Goal: Task Accomplishment & Management: Manage account settings

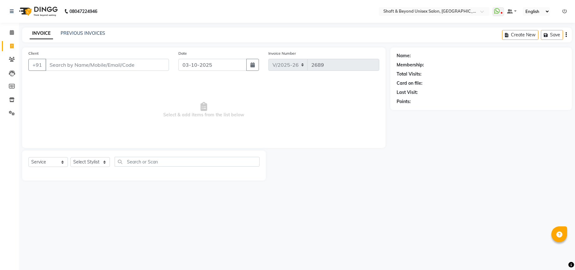
select select "3878"
select select "service"
click at [76, 161] on select "Select Stylist Archana [PERSON_NAME] [PERSON_NAME] [PERSON_NAME] [PERSON_NAME] …" at bounding box center [89, 162] width 39 height 10
select select "88897"
click at [70, 157] on select "Select Stylist Archana [PERSON_NAME] [PERSON_NAME] [PERSON_NAME] [PERSON_NAME] …" at bounding box center [89, 162] width 39 height 10
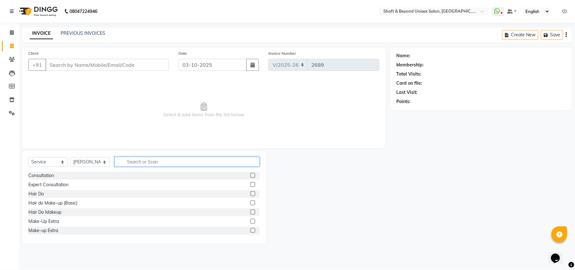
click at [133, 159] on input "text" at bounding box center [187, 162] width 145 height 10
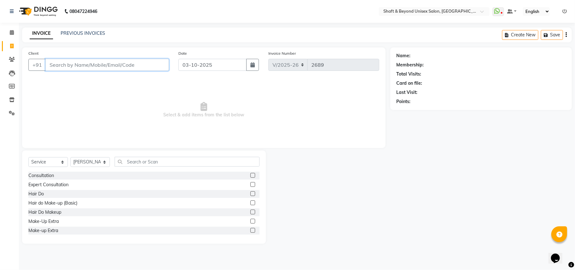
click at [89, 61] on input "Client" at bounding box center [106, 65] width 123 height 12
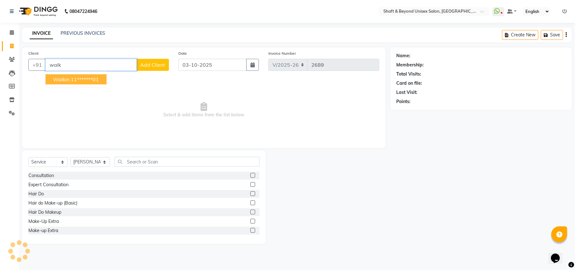
click at [87, 78] on ngb-highlight "11*******01" at bounding box center [85, 79] width 28 height 6
type input "11*******01"
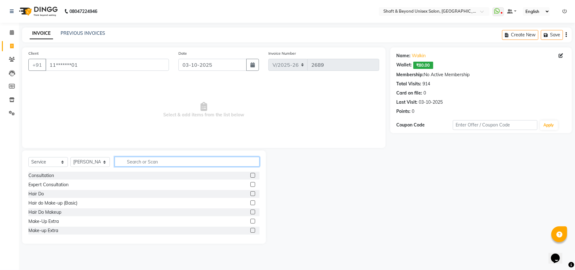
click at [135, 161] on input "text" at bounding box center [187, 162] width 145 height 10
type input "wash"
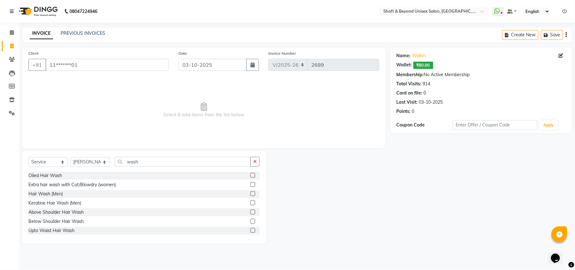
click at [250, 221] on label at bounding box center [252, 220] width 5 height 5
click at [250, 221] on input "checkbox" at bounding box center [252, 221] width 4 height 4
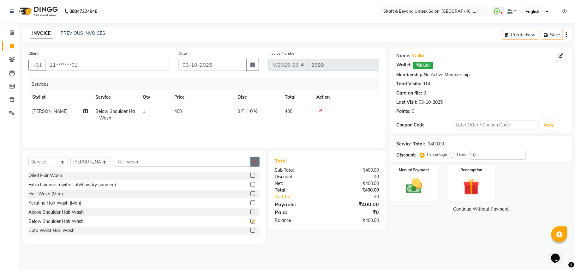
checkbox input "false"
click at [254, 159] on icon "button" at bounding box center [254, 161] width 3 height 4
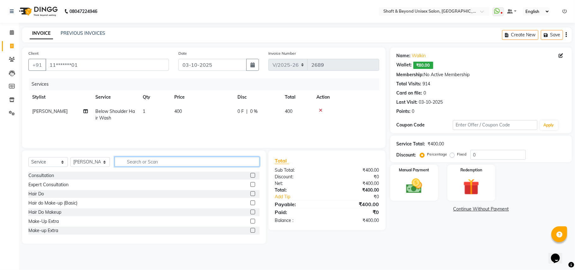
click at [227, 159] on input "text" at bounding box center [187, 162] width 145 height 10
click at [201, 163] on input "text" at bounding box center [187, 162] width 145 height 10
type input "oil"
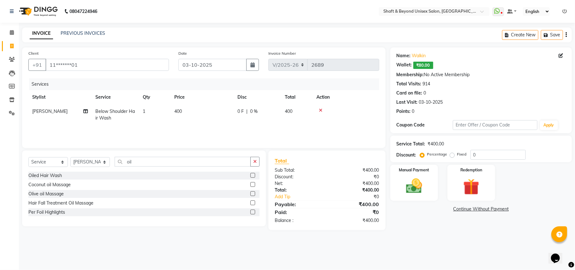
click at [252, 184] on label at bounding box center [252, 184] width 5 height 5
click at [252, 184] on input "checkbox" at bounding box center [252, 184] width 4 height 4
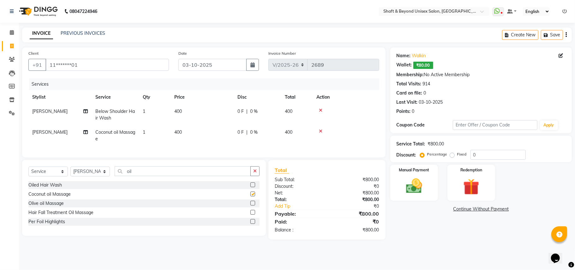
checkbox input "false"
click at [256, 173] on icon "button" at bounding box center [254, 171] width 3 height 4
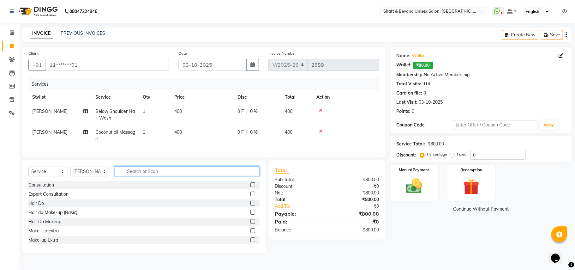
click at [133, 176] on input "text" at bounding box center [187, 171] width 145 height 10
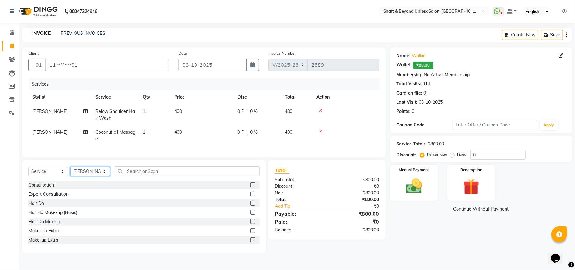
click at [90, 176] on select "Select Stylist Archana [PERSON_NAME] [PERSON_NAME] [PERSON_NAME] [PERSON_NAME] …" at bounding box center [89, 171] width 39 height 10
select select "19080"
click at [70, 173] on select "Select Stylist Archana [PERSON_NAME] [PERSON_NAME] [PERSON_NAME] [PERSON_NAME] …" at bounding box center [89, 171] width 39 height 10
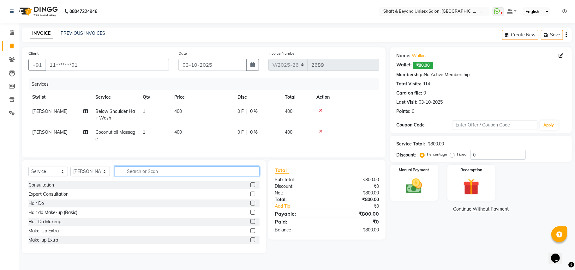
click at [139, 176] on input "text" at bounding box center [187, 171] width 145 height 10
type input "oil"
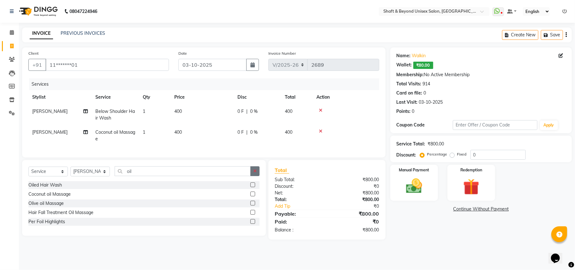
click at [252, 174] on button "button" at bounding box center [254, 171] width 9 height 10
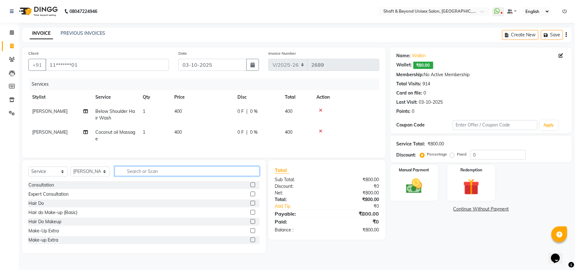
click at [225, 176] on input "text" at bounding box center [187, 171] width 145 height 10
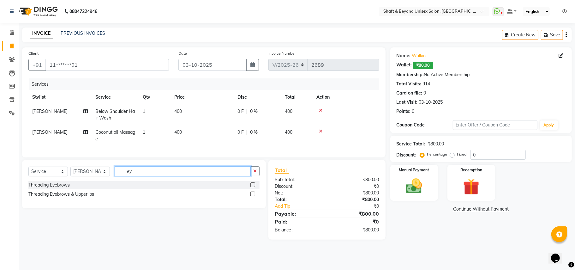
type input "ey"
click at [253, 187] on label at bounding box center [252, 184] width 5 height 5
click at [253, 187] on input "checkbox" at bounding box center [252, 185] width 4 height 4
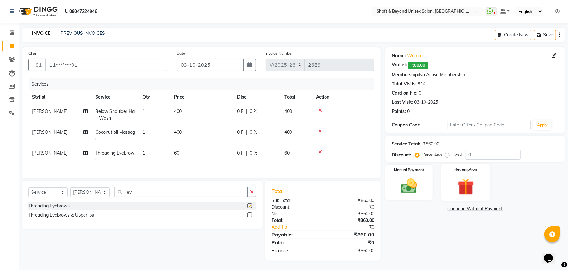
checkbox input "false"
click at [403, 188] on img at bounding box center [409, 185] width 27 height 19
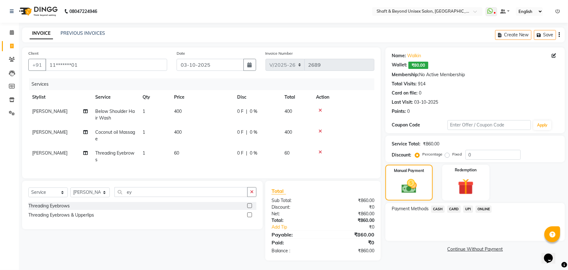
click at [441, 208] on span "CASH" at bounding box center [438, 208] width 14 height 7
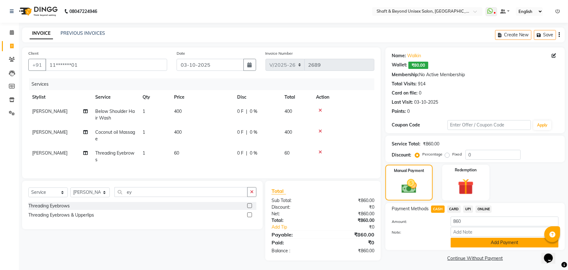
click at [465, 240] on button "Add Payment" at bounding box center [505, 242] width 108 height 10
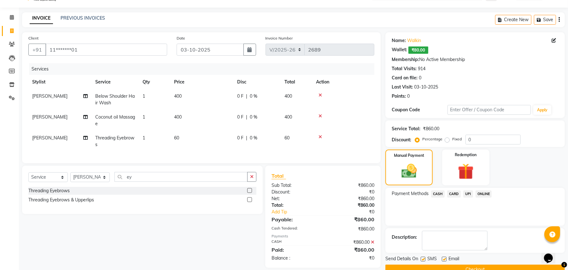
scroll to position [29, 0]
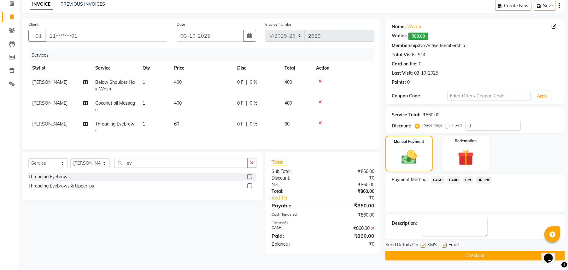
click at [460, 258] on button "Checkout" at bounding box center [476, 255] width 180 height 10
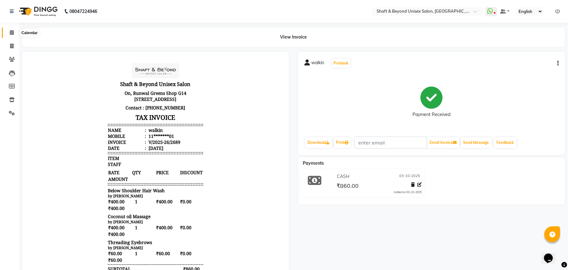
click at [11, 32] on icon at bounding box center [12, 32] width 4 height 5
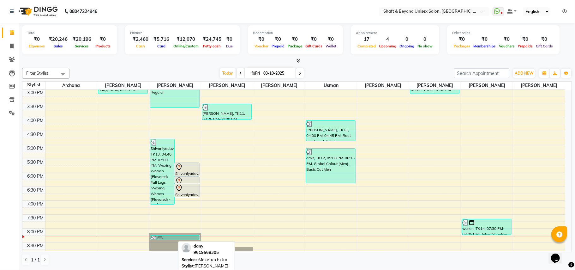
scroll to position [79, 0]
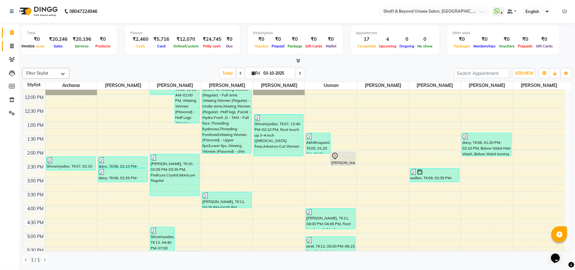
click at [10, 45] on icon at bounding box center [11, 46] width 3 height 5
select select "service"
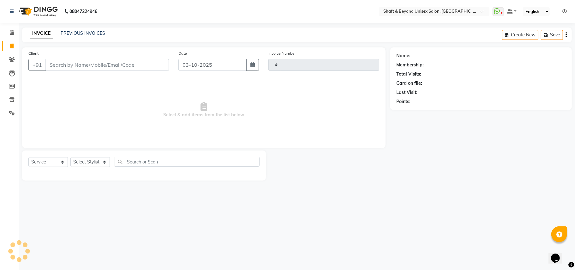
type input "2690"
select select "3878"
click at [86, 161] on select "Select Stylist Archana [PERSON_NAME] [PERSON_NAME] [PERSON_NAME] [PERSON_NAME] …" at bounding box center [89, 162] width 39 height 10
select select "20048"
click at [70, 157] on select "Select Stylist Archana [PERSON_NAME] [PERSON_NAME] [PERSON_NAME] [PERSON_NAME] …" at bounding box center [89, 162] width 39 height 10
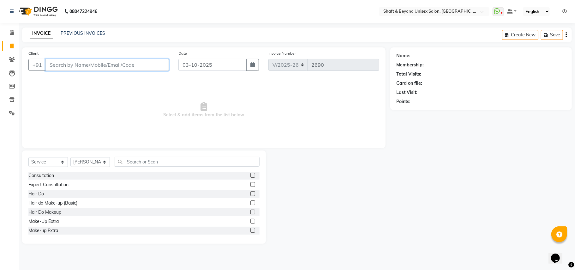
click at [55, 64] on input "Client" at bounding box center [106, 65] width 123 height 12
click at [60, 162] on select "Select Service Product Membership Package Voucher Prepaid Gift Card" at bounding box center [47, 162] width 39 height 10
select select "product"
click at [28, 157] on select "Select Service Product Membership Package Voucher Prepaid Gift Card" at bounding box center [47, 162] width 39 height 10
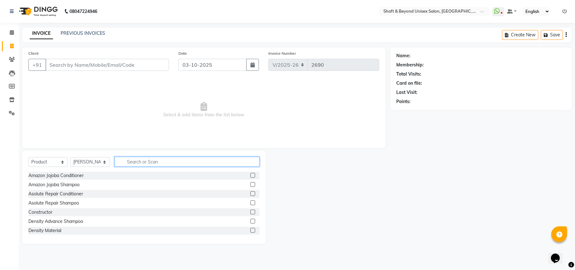
click at [129, 159] on input "text" at bounding box center [187, 162] width 145 height 10
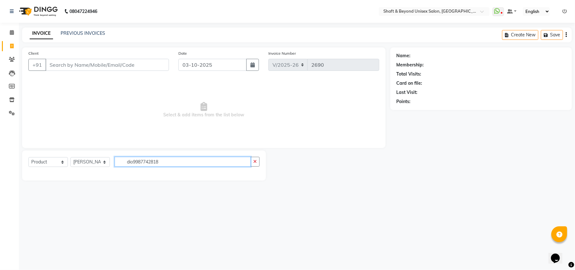
type input "dio9987742818"
click at [105, 65] on input "Client" at bounding box center [106, 65] width 123 height 12
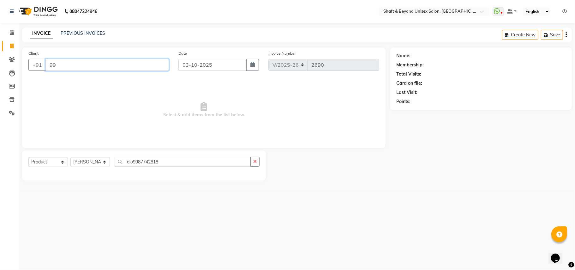
type input "9"
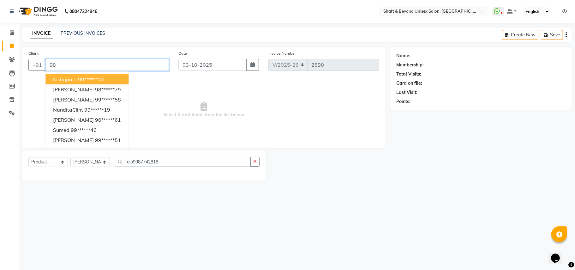
type input "9"
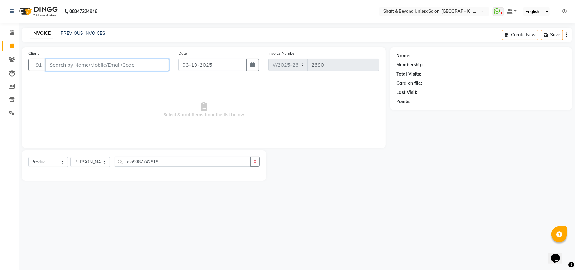
click at [76, 62] on input "Client" at bounding box center [106, 65] width 123 height 12
type input "9920244486"
click at [153, 66] on span "Add Client" at bounding box center [152, 65] width 25 height 6
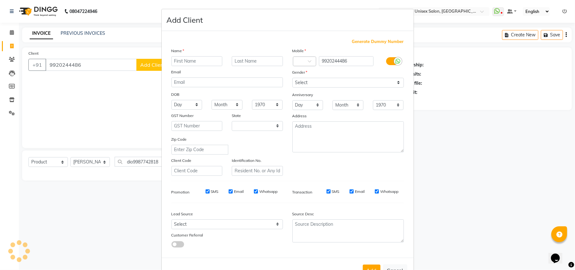
select select "22"
click at [183, 61] on input "text" at bounding box center [196, 61] width 51 height 10
type input "rashni"
click at [298, 83] on select "Select [DEMOGRAPHIC_DATA] [DEMOGRAPHIC_DATA] Other Prefer Not To Say" at bounding box center [347, 83] width 111 height 10
select select "[DEMOGRAPHIC_DATA]"
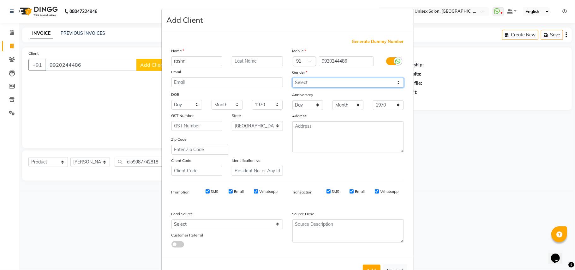
click at [292, 78] on select "Select [DEMOGRAPHIC_DATA] [DEMOGRAPHIC_DATA] Other Prefer Not To Say" at bounding box center [347, 83] width 111 height 10
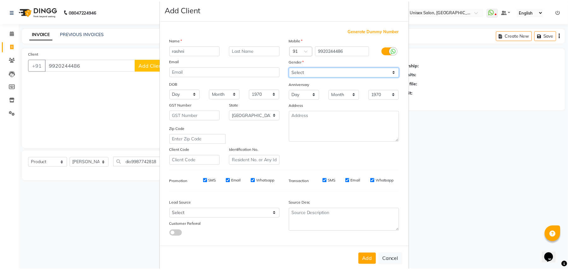
scroll to position [20, 0]
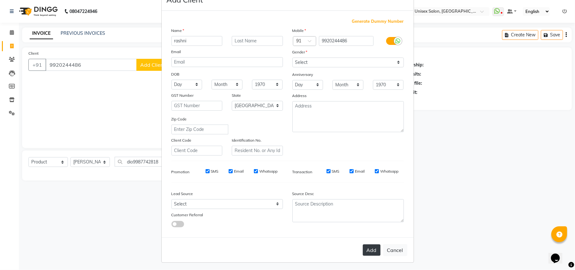
click at [373, 247] on button "Add" at bounding box center [372, 249] width 18 height 11
type input "99******86"
select select
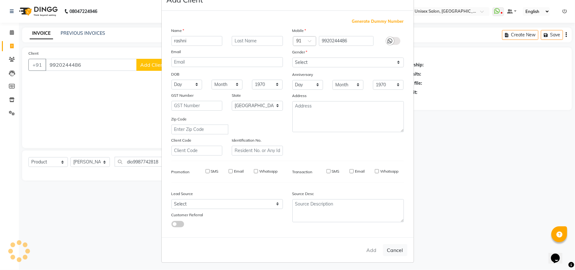
select select "null"
select select
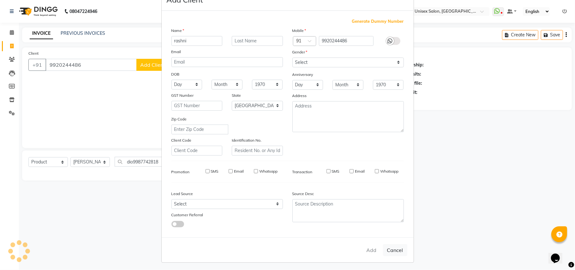
checkbox input "false"
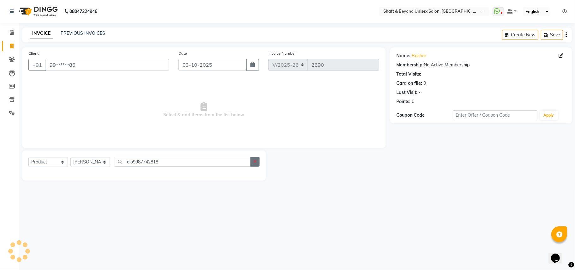
click at [254, 160] on icon "button" at bounding box center [254, 161] width 3 height 4
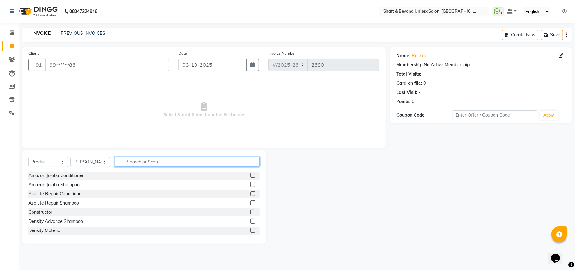
click at [125, 161] on input "text" at bounding box center [187, 162] width 145 height 10
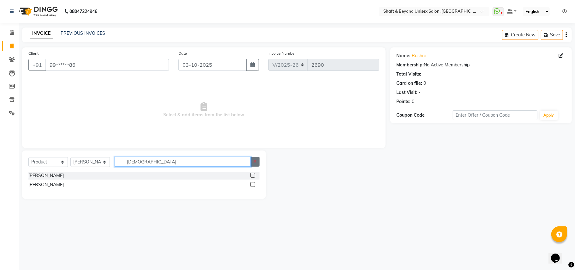
type input "[DEMOGRAPHIC_DATA]"
click at [256, 162] on icon "button" at bounding box center [254, 161] width 3 height 4
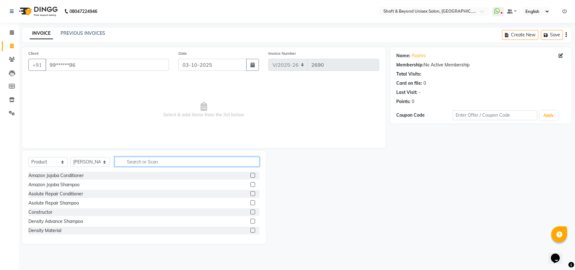
click at [244, 162] on input "text" at bounding box center [187, 162] width 145 height 10
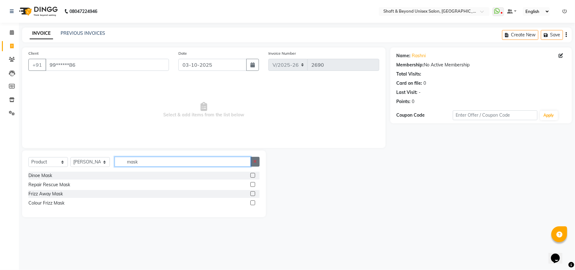
type input "mask"
click at [256, 160] on icon "button" at bounding box center [254, 161] width 3 height 4
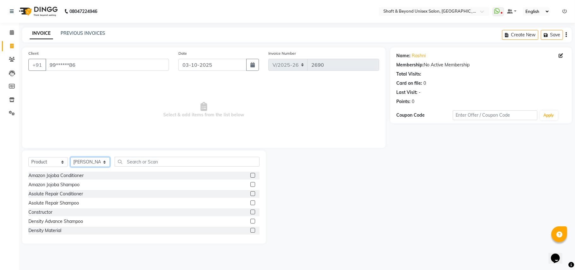
click at [88, 163] on select "Select Stylist Archana [PERSON_NAME] [PERSON_NAME] [PERSON_NAME] [PERSON_NAME] …" at bounding box center [89, 162] width 39 height 10
click at [49, 162] on select "Select Service Product Membership Package Voucher Prepaid Gift Card" at bounding box center [47, 162] width 39 height 10
select select "service"
click at [28, 157] on select "Select Service Product Membership Package Voucher Prepaid Gift Card" at bounding box center [47, 162] width 39 height 10
drag, startPoint x: 87, startPoint y: 162, endPoint x: 91, endPoint y: 157, distance: 6.3
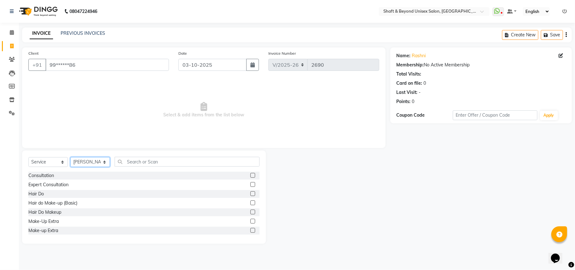
click at [87, 162] on select "Select Stylist Archana [PERSON_NAME] [PERSON_NAME] [PERSON_NAME] [PERSON_NAME] …" at bounding box center [89, 162] width 39 height 10
select select "19079"
click at [70, 157] on select "Select Stylist Archana [PERSON_NAME] [PERSON_NAME] [PERSON_NAME] [PERSON_NAME] …" at bounding box center [89, 162] width 39 height 10
click at [153, 159] on input "text" at bounding box center [187, 162] width 145 height 10
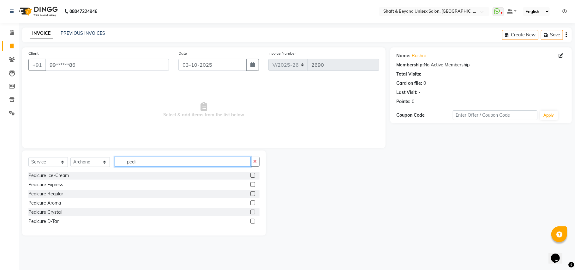
type input "pedi"
click at [252, 220] on label at bounding box center [252, 220] width 5 height 5
click at [252, 220] on input "checkbox" at bounding box center [252, 221] width 4 height 4
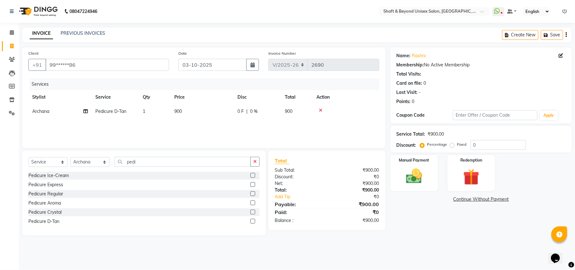
click at [252, 220] on label at bounding box center [252, 220] width 5 height 5
click at [252, 220] on input "checkbox" at bounding box center [252, 221] width 4 height 4
checkbox input "false"
click at [48, 128] on span "Archana" at bounding box center [40, 125] width 17 height 6
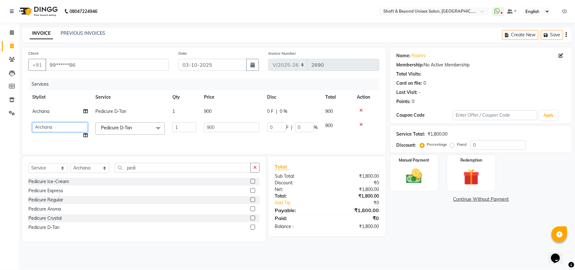
click at [48, 128] on select "Archana [PERSON_NAME] [PERSON_NAME] [PERSON_NAME] [PERSON_NAME] [PERSON_NAME] […" at bounding box center [60, 127] width 56 height 10
select select "40100"
click at [457, 144] on label "Fixed" at bounding box center [461, 144] width 9 height 6
click at [451, 144] on input "Fixed" at bounding box center [453, 144] width 4 height 4
radio input "true"
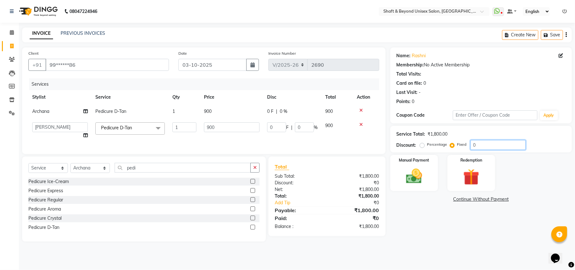
click at [483, 144] on input "0" at bounding box center [497, 145] width 55 height 10
type input "02"
type input "1"
type input "0.11"
type input "020"
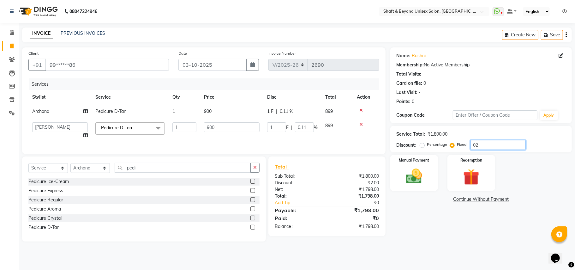
type input "10"
type input "1.11"
type input "0200"
type input "100"
type input "11.11"
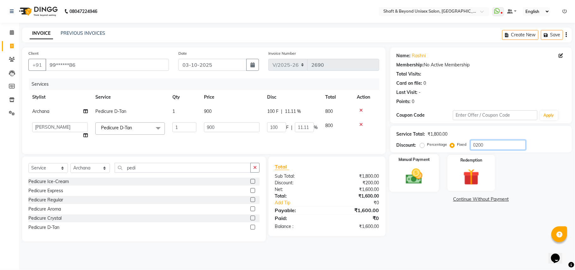
type input "0200"
click at [421, 173] on img at bounding box center [413, 176] width 27 height 20
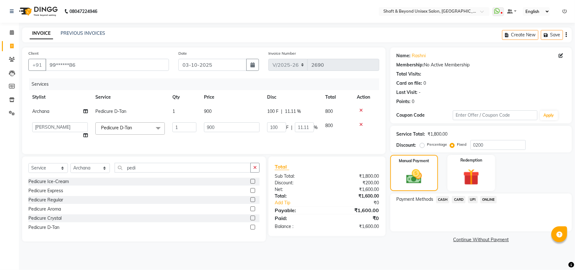
click at [488, 200] on span "ONLINE" at bounding box center [488, 199] width 16 height 7
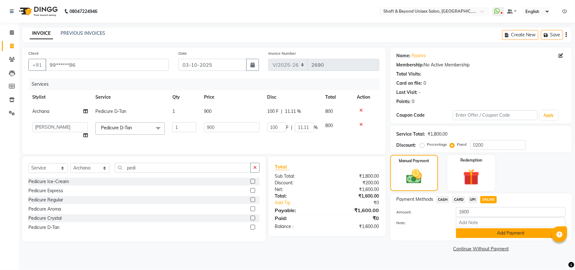
click at [485, 234] on button "Add Payment" at bounding box center [511, 233] width 110 height 10
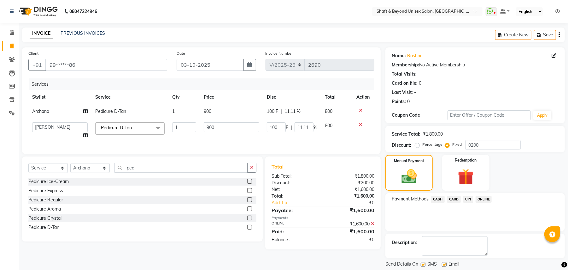
scroll to position [20, 0]
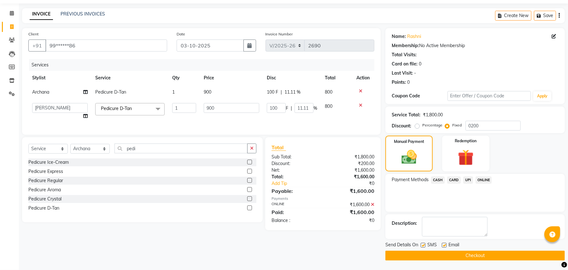
click at [472, 253] on button "Checkout" at bounding box center [476, 255] width 180 height 10
click at [471, 257] on button "Checkout" at bounding box center [476, 255] width 180 height 10
click at [452, 259] on button "Checkout" at bounding box center [476, 255] width 180 height 10
click at [467, 257] on button "Checkout" at bounding box center [476, 255] width 180 height 10
click at [468, 255] on button "Checkout" at bounding box center [476, 255] width 180 height 10
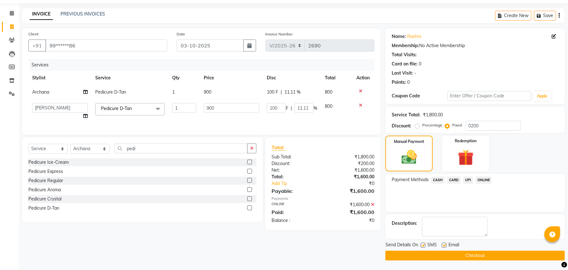
click at [468, 255] on button "Checkout" at bounding box center [476, 255] width 180 height 10
click at [483, 256] on button "Checkout" at bounding box center [476, 255] width 180 height 10
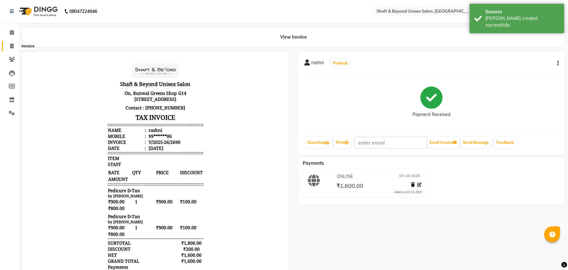
click at [12, 45] on icon at bounding box center [11, 46] width 3 height 5
select select "service"
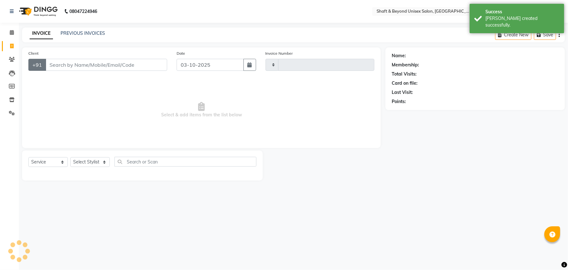
type input "2691"
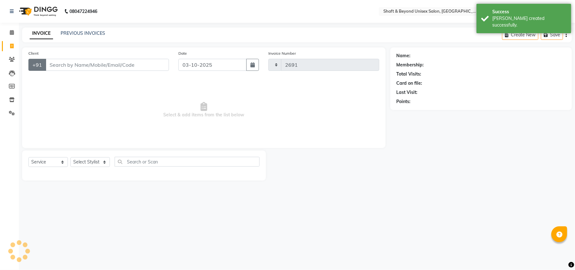
select select "3878"
click at [56, 64] on input "Client" at bounding box center [106, 65] width 123 height 12
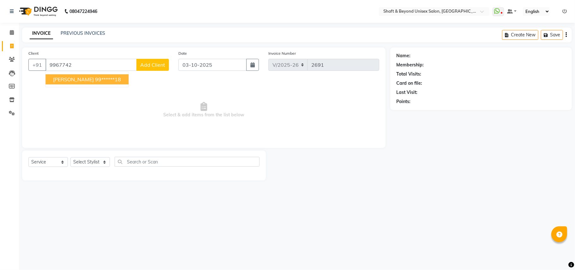
click at [80, 79] on span "[PERSON_NAME]" at bounding box center [73, 79] width 41 height 6
type input "99******18"
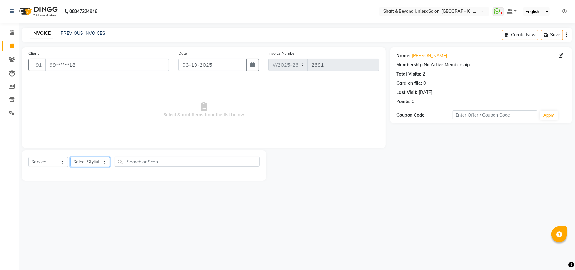
click at [81, 162] on select "Select Stylist Archana [PERSON_NAME] [PERSON_NAME] [PERSON_NAME] [PERSON_NAME] …" at bounding box center [89, 162] width 39 height 10
select select "20048"
click at [70, 157] on select "Select Stylist Archana [PERSON_NAME] [PERSON_NAME] [PERSON_NAME] [PERSON_NAME] …" at bounding box center [89, 162] width 39 height 10
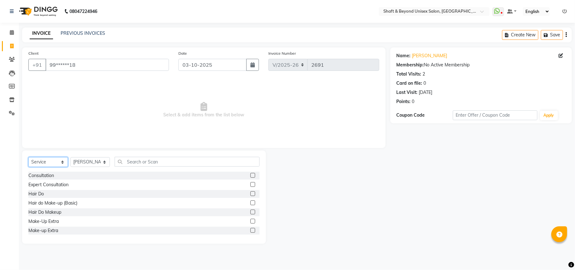
click at [46, 158] on select "Select Service Product Membership Package Voucher Prepaid Gift Card" at bounding box center [47, 162] width 39 height 10
select select "product"
click at [28, 157] on select "Select Service Product Membership Package Voucher Prepaid Gift Card" at bounding box center [47, 162] width 39 height 10
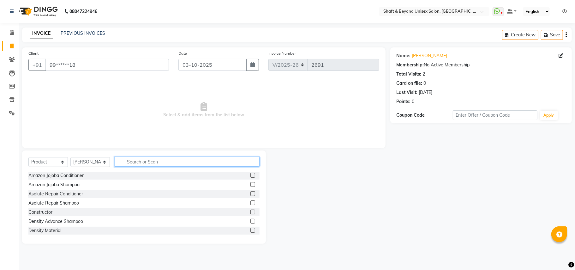
click at [130, 159] on input "text" at bounding box center [187, 162] width 145 height 10
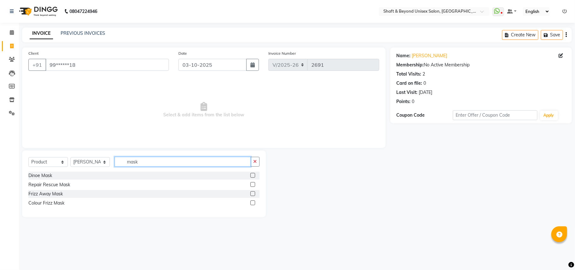
type input "mask"
click at [252, 175] on label at bounding box center [252, 175] width 5 height 5
click at [252, 175] on input "checkbox" at bounding box center [252, 175] width 4 height 4
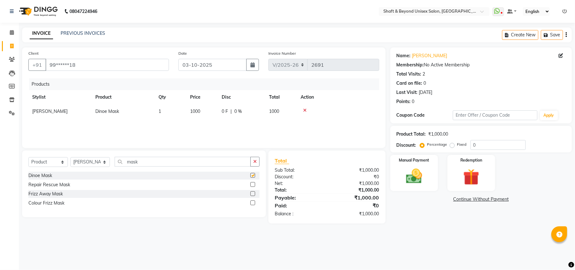
checkbox input "false"
click at [481, 145] on input "0" at bounding box center [497, 145] width 55 height 10
type input "5"
click at [402, 177] on img at bounding box center [413, 176] width 27 height 20
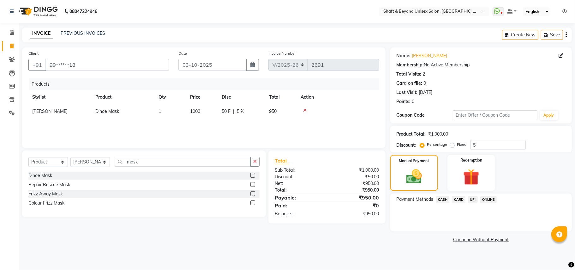
click at [460, 199] on span "CARD" at bounding box center [459, 199] width 14 height 7
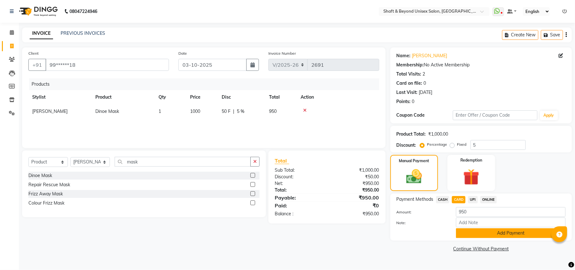
click at [468, 232] on button "Add Payment" at bounding box center [511, 233] width 110 height 10
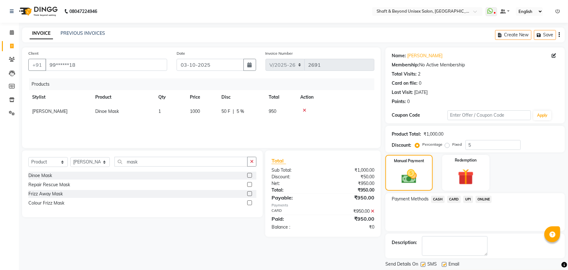
scroll to position [20, 0]
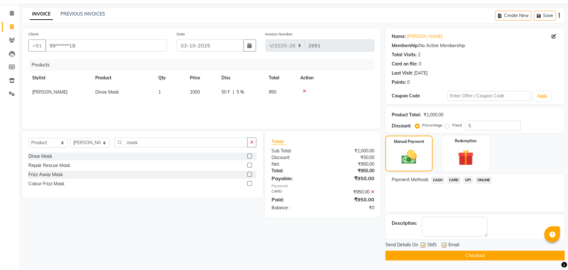
click at [468, 256] on button "Checkout" at bounding box center [476, 255] width 180 height 10
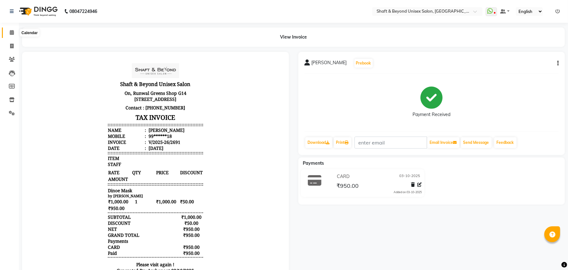
click at [13, 33] on icon at bounding box center [12, 32] width 4 height 5
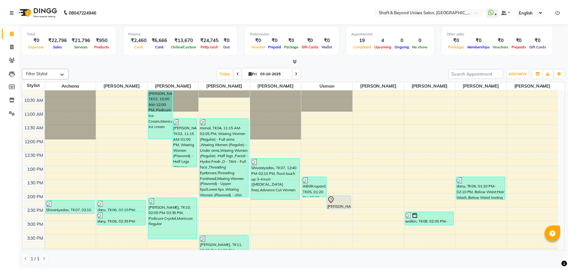
scroll to position [84, 0]
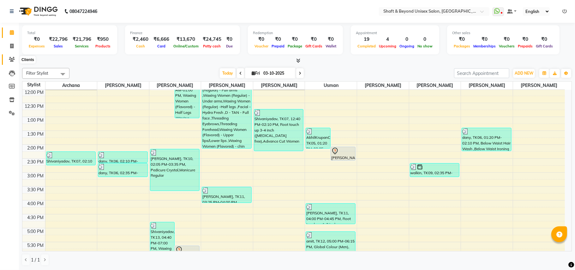
click at [12, 58] on icon at bounding box center [12, 59] width 6 height 5
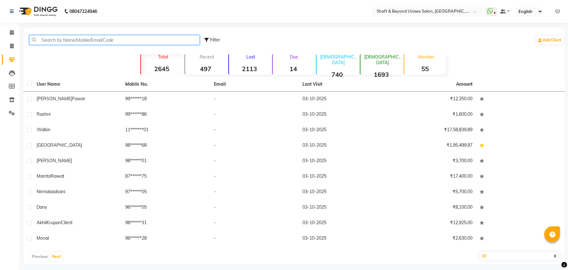
click at [64, 39] on input "text" at bounding box center [114, 40] width 170 height 10
click at [80, 40] on input "text" at bounding box center [114, 40] width 170 height 10
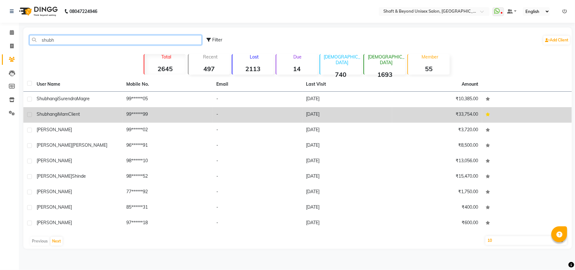
type input "shubh"
click at [162, 114] on td "99******99" at bounding box center [168, 114] width 90 height 15
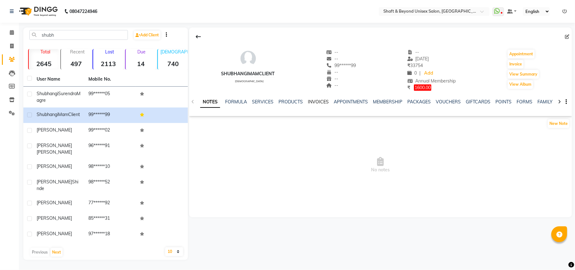
click at [308, 101] on link "INVOICES" at bounding box center [318, 102] width 21 height 6
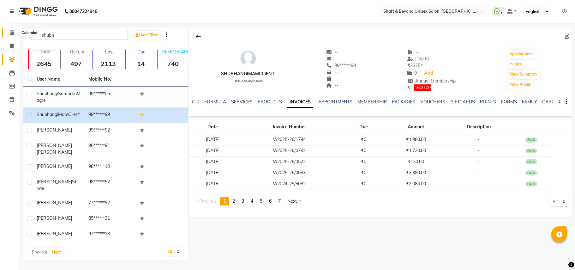
click at [10, 30] on icon at bounding box center [12, 32] width 4 height 5
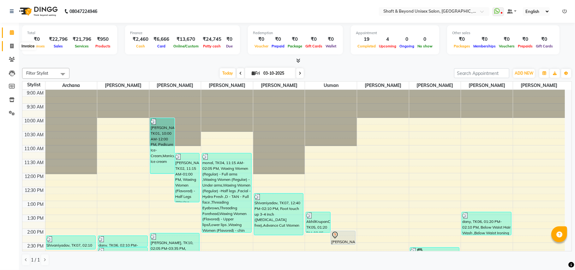
click at [11, 46] on icon at bounding box center [11, 46] width 3 height 5
select select "service"
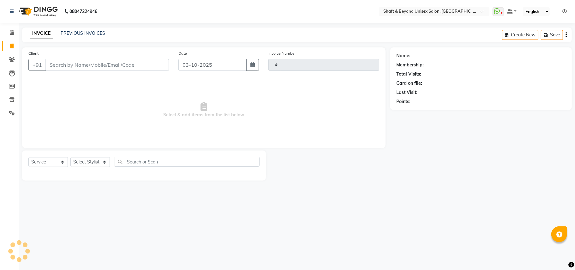
type input "2692"
select select "3878"
click at [12, 31] on icon at bounding box center [12, 32] width 4 height 5
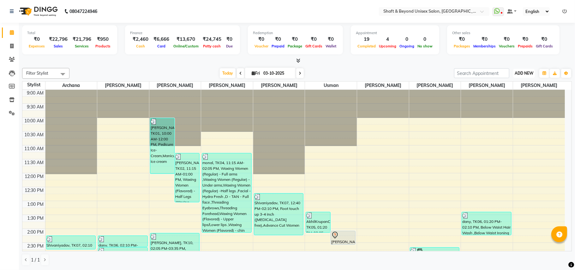
click at [517, 72] on span "ADD NEW" at bounding box center [523, 73] width 19 height 5
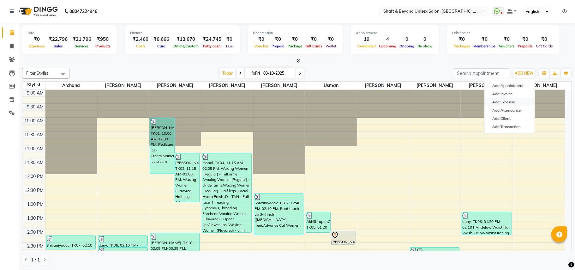
click at [506, 103] on link "Add Expense" at bounding box center [509, 102] width 50 height 8
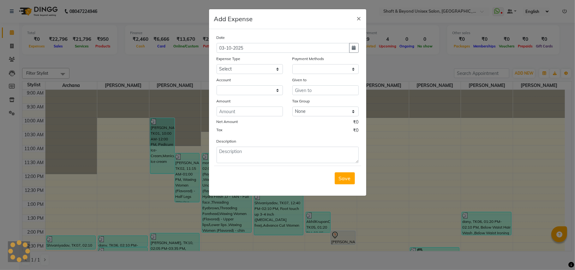
select select "1"
select select "2656"
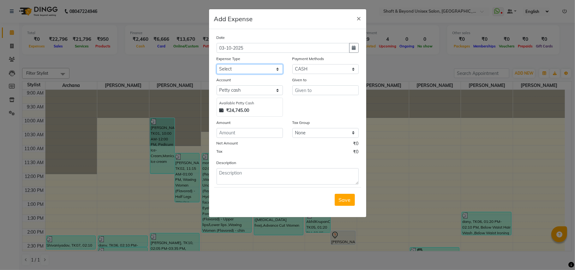
click at [244, 70] on select "Select Advance Salary Bank charges Car maintenance Cash transfer to bank Cash t…" at bounding box center [250, 69] width 66 height 10
select select "8894"
click at [217, 64] on select "Select Advance Salary Bank charges Car maintenance Cash transfer to bank Cash t…" at bounding box center [250, 69] width 66 height 10
click at [302, 90] on input "text" at bounding box center [325, 90] width 66 height 10
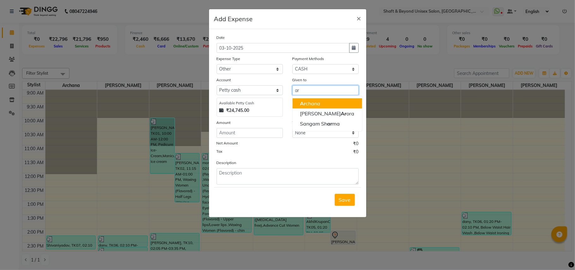
click at [309, 103] on ngb-highlight "Ar chana" at bounding box center [310, 103] width 20 height 6
type input "Archana"
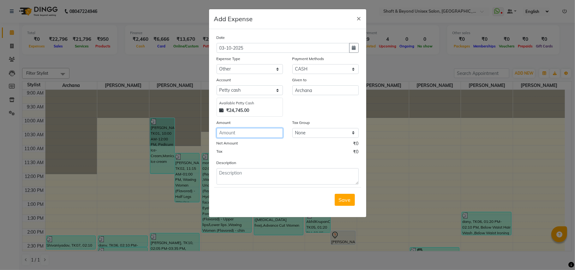
click at [235, 131] on input "number" at bounding box center [250, 133] width 66 height 10
type input "200"
click at [240, 180] on textarea at bounding box center [288, 176] width 142 height 16
type textarea "100 rakhi 100 archana"
click at [343, 194] on button "Save" at bounding box center [345, 199] width 20 height 12
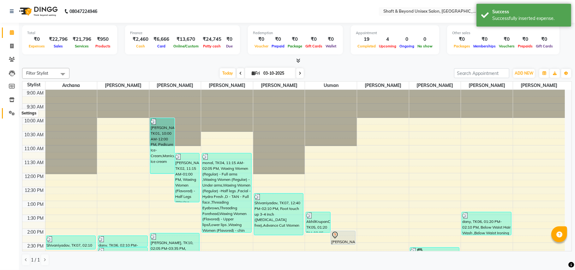
click at [9, 112] on icon at bounding box center [12, 112] width 6 height 5
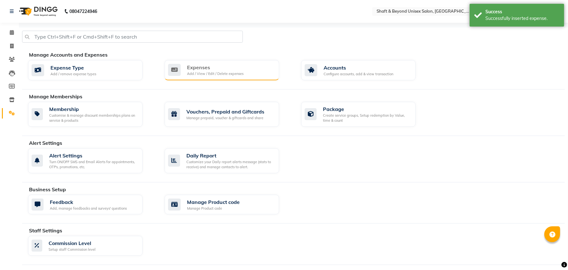
click at [212, 74] on div "Add / View / Edit / Delete expenses" at bounding box center [215, 73] width 56 height 5
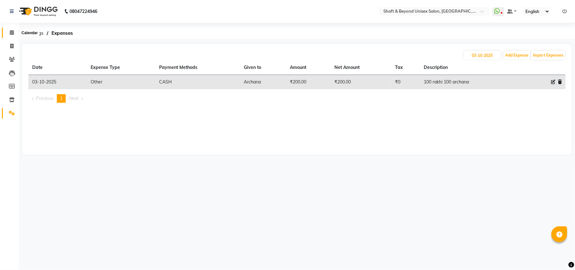
click at [12, 31] on icon at bounding box center [12, 32] width 4 height 5
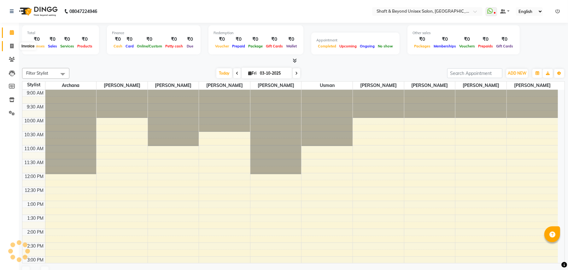
click at [11, 43] on span at bounding box center [11, 46] width 11 height 7
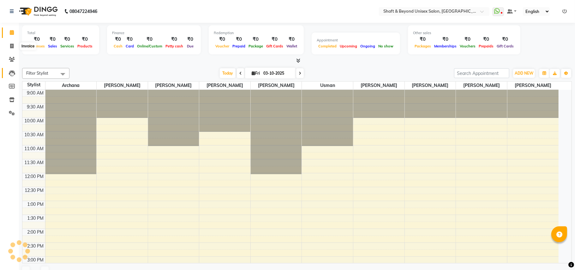
select select "service"
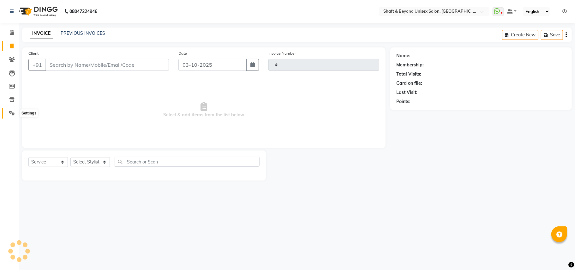
click at [9, 113] on icon at bounding box center [12, 112] width 6 height 5
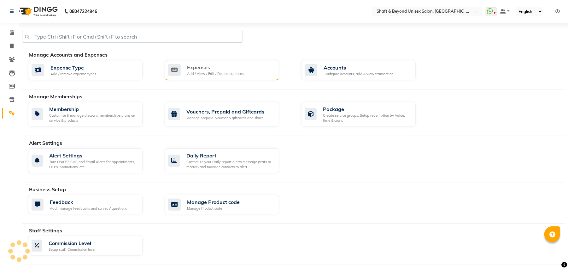
click at [180, 74] on icon at bounding box center [174, 70] width 13 height 12
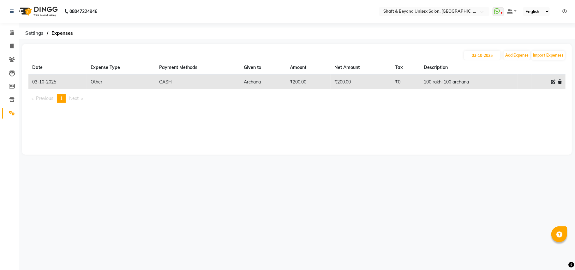
click at [551, 81] on icon at bounding box center [553, 82] width 4 height 4
select select "8894"
select select "1"
select select "2656"
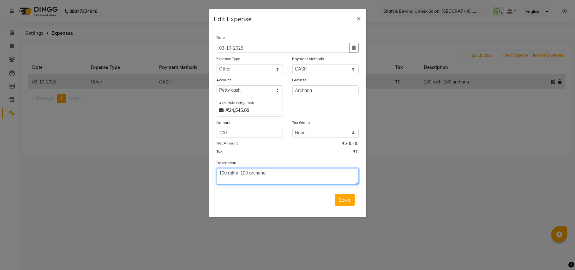
click at [283, 173] on textarea "100 rakhi 100 archana" at bounding box center [288, 176] width 142 height 16
type textarea "100 rakhi 100 archana upi"
click at [341, 196] on span "Save" at bounding box center [345, 199] width 12 height 6
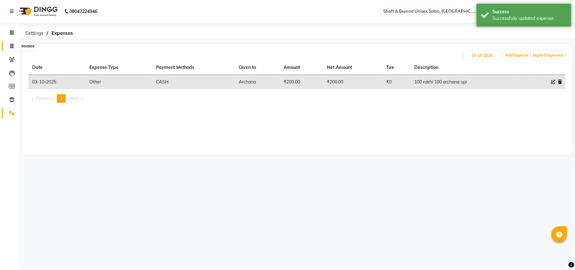
click at [10, 45] on icon at bounding box center [11, 46] width 3 height 5
select select "service"
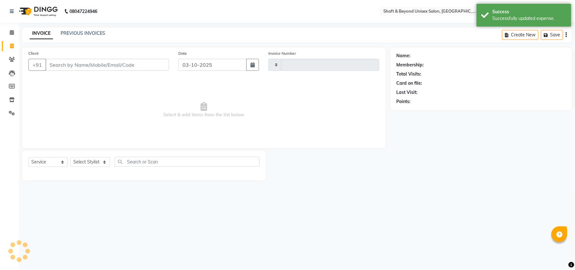
type input "2692"
select select "3878"
click at [10, 32] on icon at bounding box center [12, 32] width 4 height 5
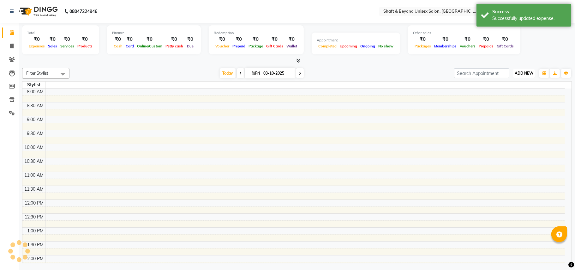
click at [531, 70] on button "ADD NEW Toggle Dropdown" at bounding box center [524, 73] width 22 height 9
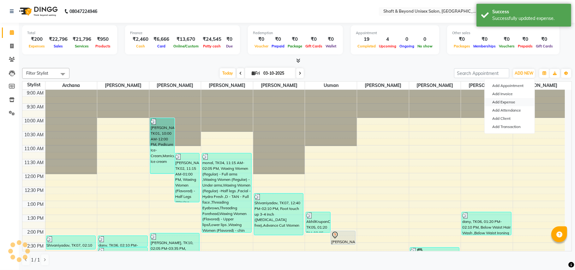
click at [503, 102] on link "Add Expense" at bounding box center [509, 102] width 50 height 8
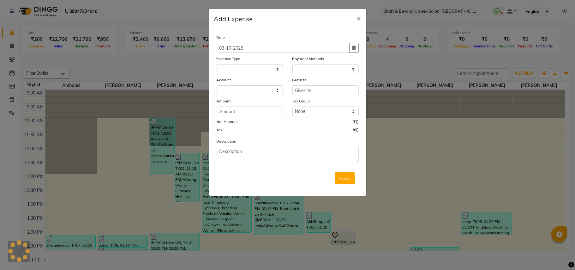
select select
click at [251, 67] on select "Select Advance Salary Bank charges Car maintenance Cash transfer to bank Cash t…" at bounding box center [250, 69] width 66 height 10
select select "1"
select select "2656"
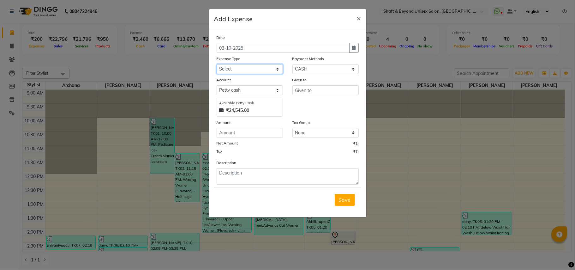
select select "8894"
click at [217, 64] on select "Select Advance Salary Bank charges Car maintenance Cash transfer to bank Cash t…" at bounding box center [250, 69] width 66 height 10
click at [245, 130] on input "number" at bounding box center [250, 133] width 66 height 10
type input "50"
click at [234, 177] on textarea at bounding box center [288, 176] width 142 height 16
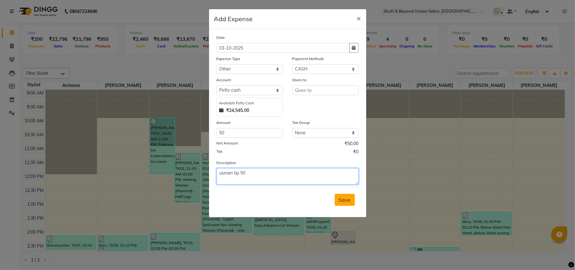
type textarea "usman tip 50"
click at [345, 193] on button "Save" at bounding box center [345, 199] width 20 height 12
click at [317, 90] on input "text" at bounding box center [325, 90] width 66 height 10
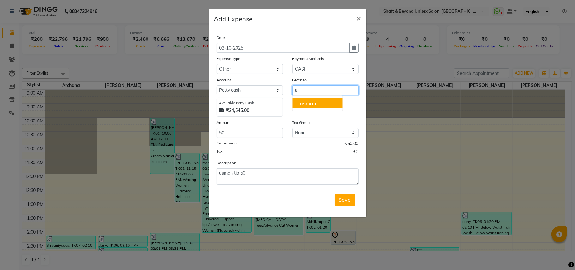
click at [317, 102] on button "u sman" at bounding box center [317, 103] width 50 height 10
type input "usman"
click at [344, 200] on span "Save" at bounding box center [345, 199] width 12 height 6
